Goal: Task Accomplishment & Management: Use online tool/utility

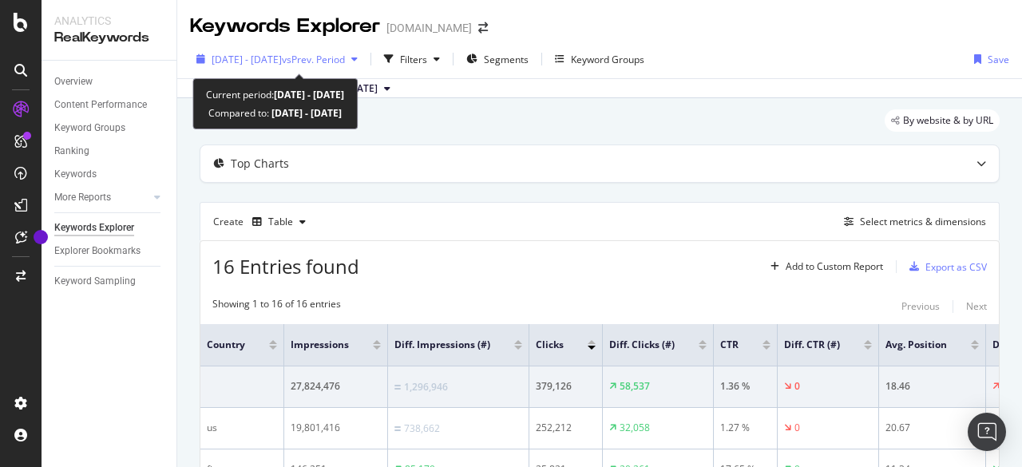
click at [282, 57] on span "[DATE] - [DATE]" at bounding box center [247, 60] width 70 height 14
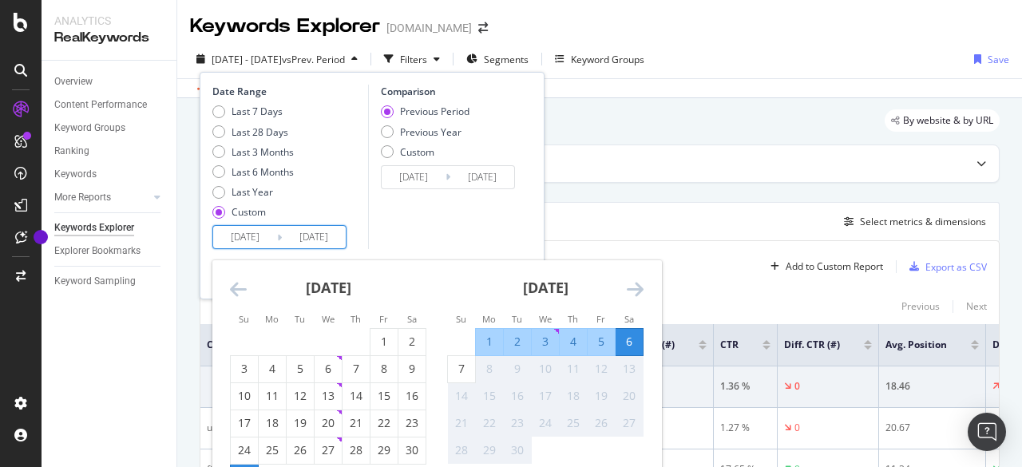
click at [257, 231] on input "[DATE]" at bounding box center [245, 237] width 64 height 22
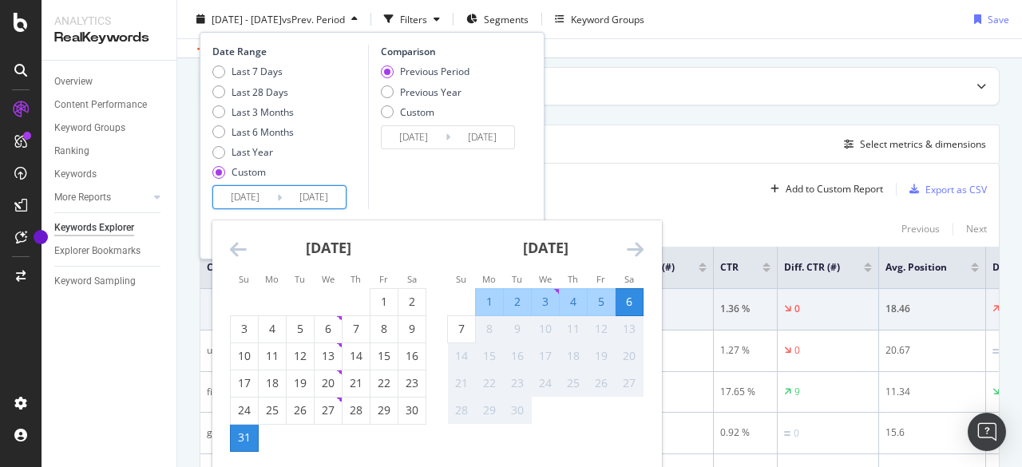
scroll to position [78, 0]
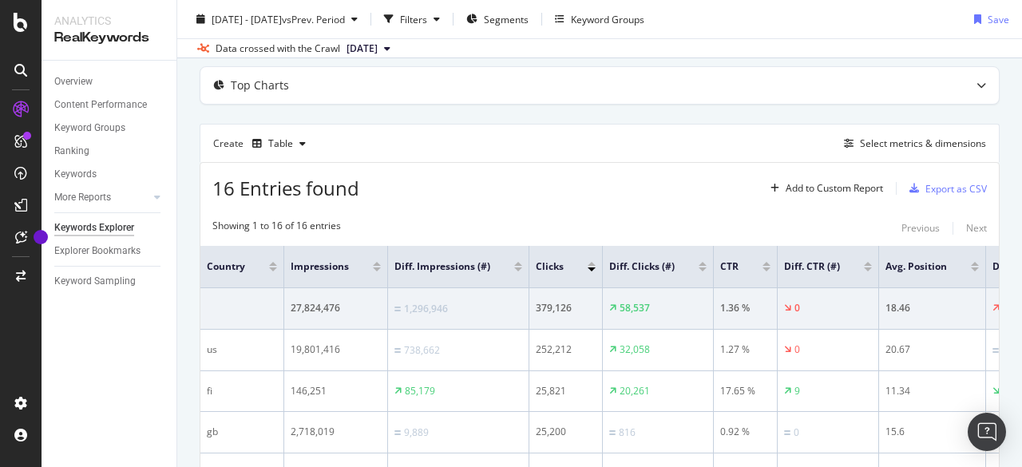
click at [573, 194] on div "16 Entries found Add to Custom Report Export as CSV" at bounding box center [599, 182] width 799 height 39
